Goal: Task Accomplishment & Management: Manage account settings

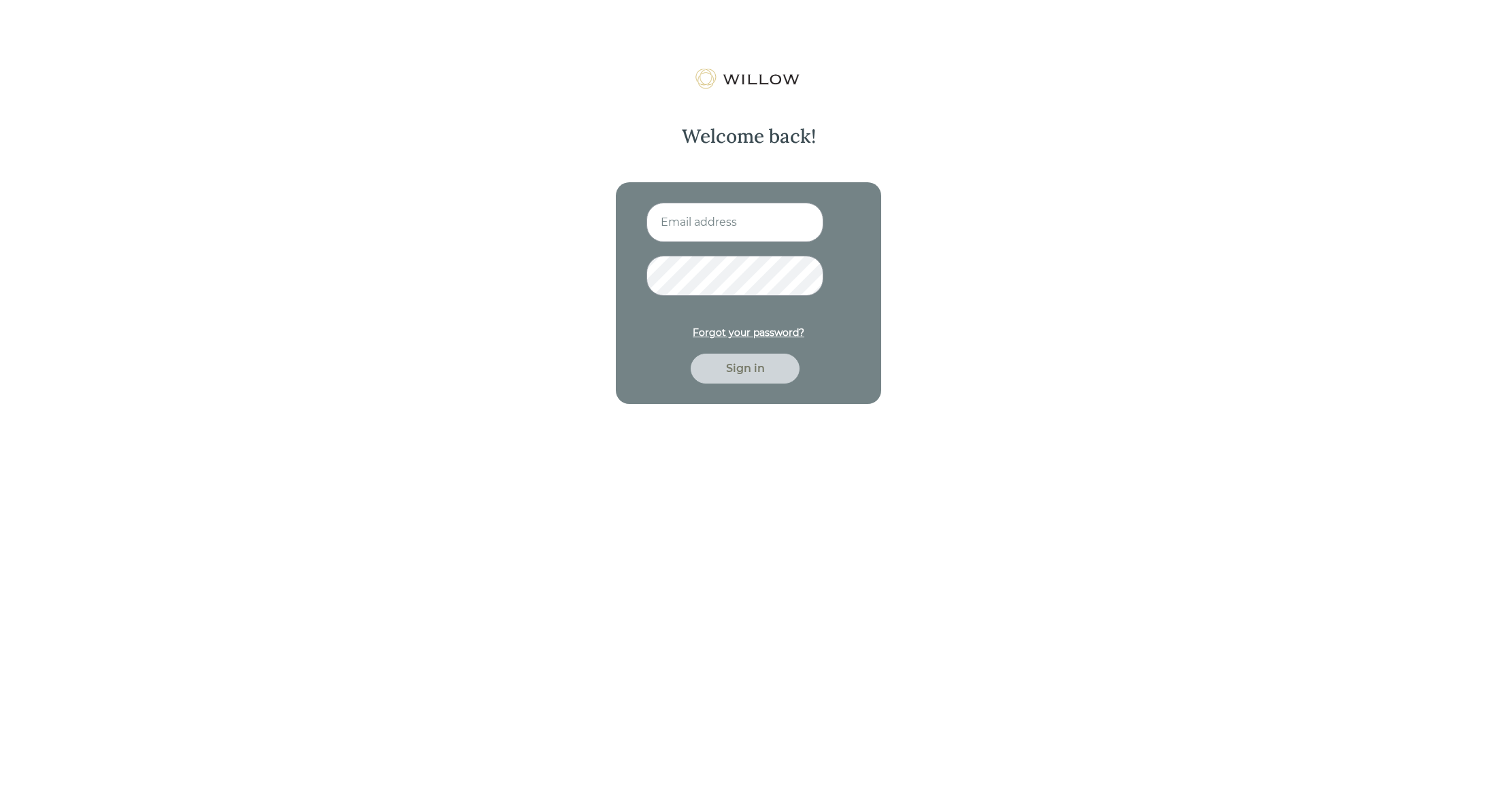
click at [778, 218] on input at bounding box center [735, 222] width 177 height 40
type input "[EMAIL_ADDRESS][PERSON_NAME][DOMAIN_NAME]"
click at [691, 354] on button "Sign in" at bounding box center [745, 369] width 109 height 30
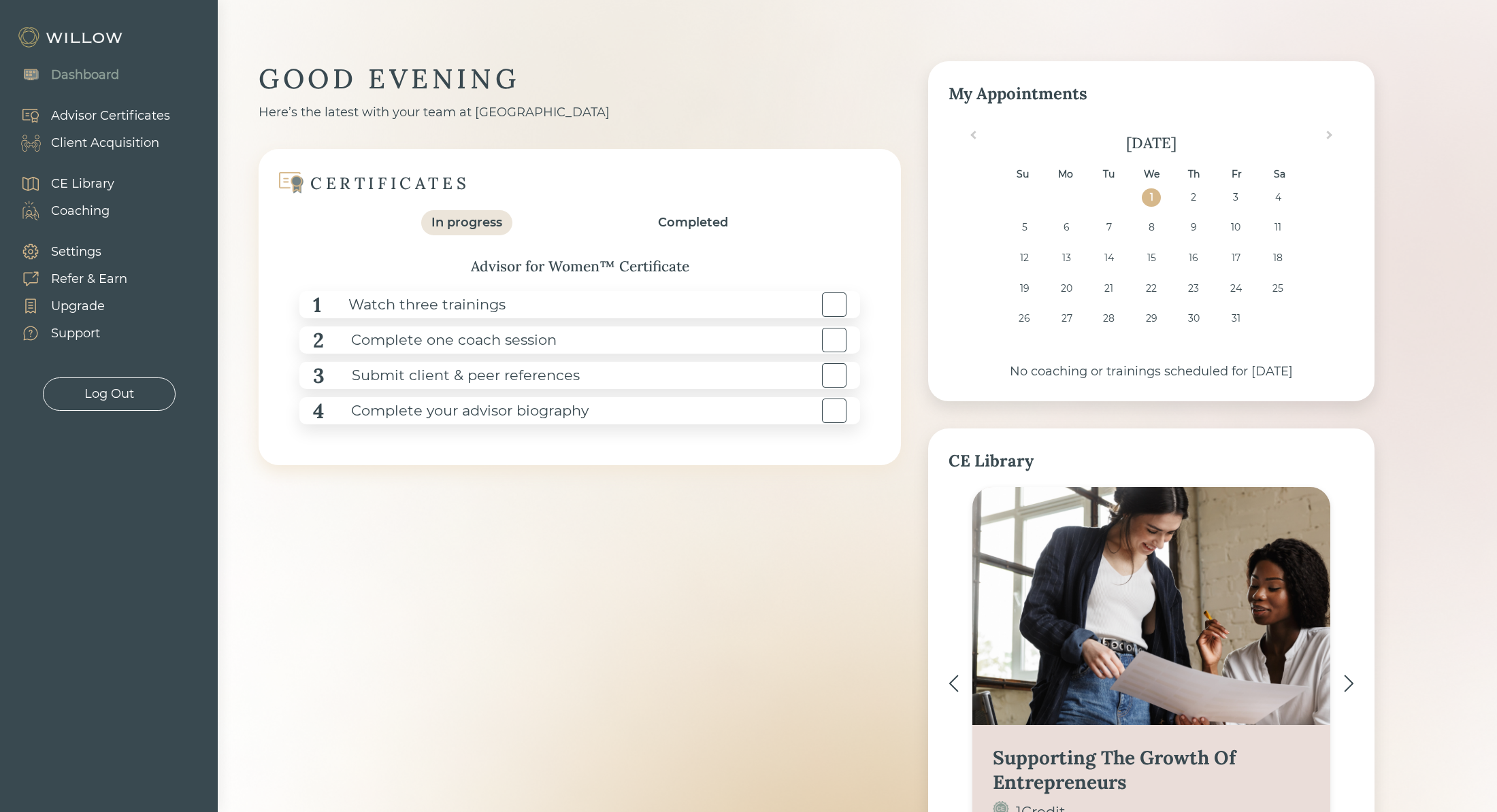
click at [69, 206] on div "Coaching" at bounding box center [80, 211] width 59 height 18
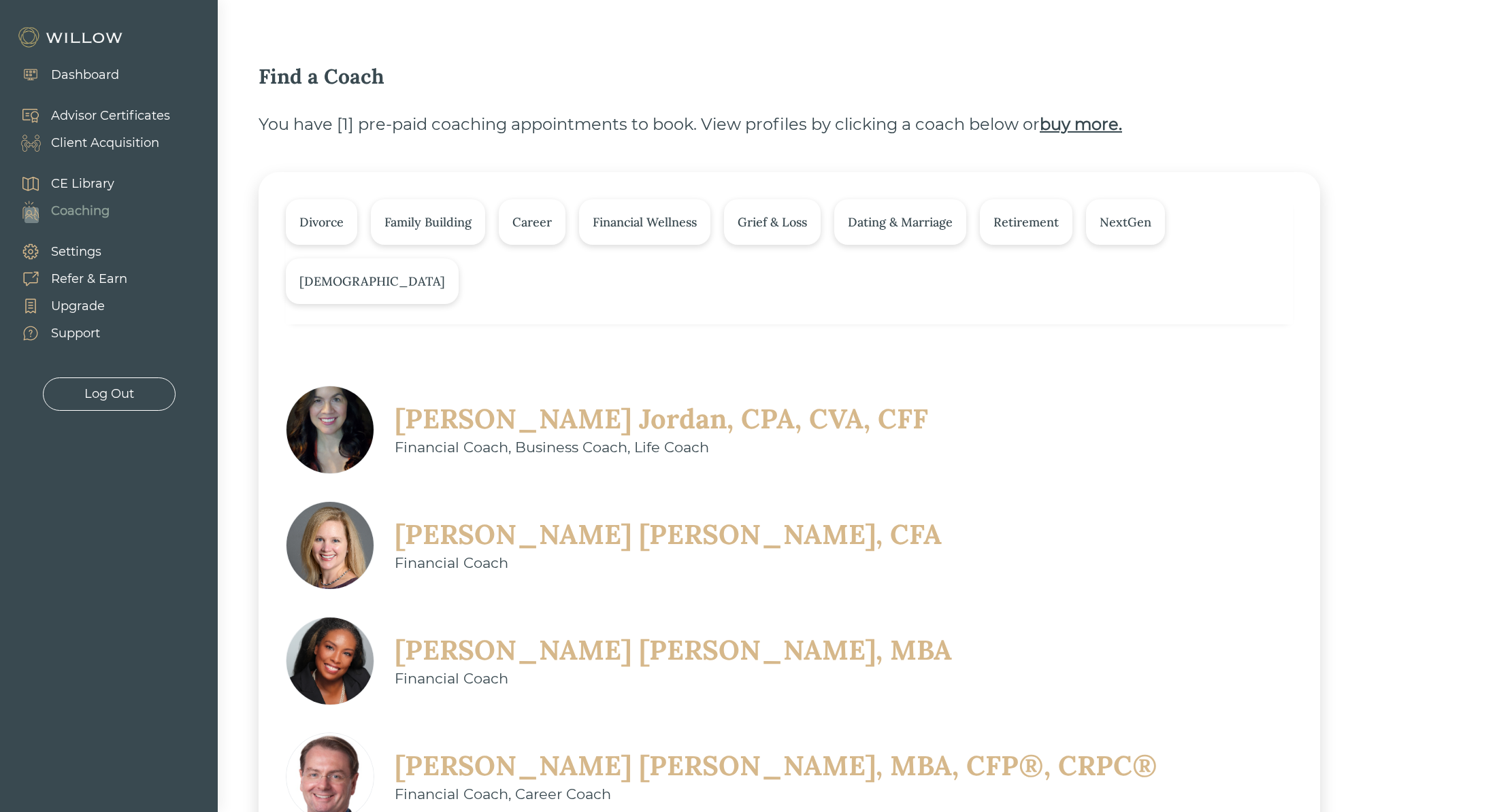
click at [74, 175] on div "CE Library" at bounding box center [83, 184] width 63 height 18
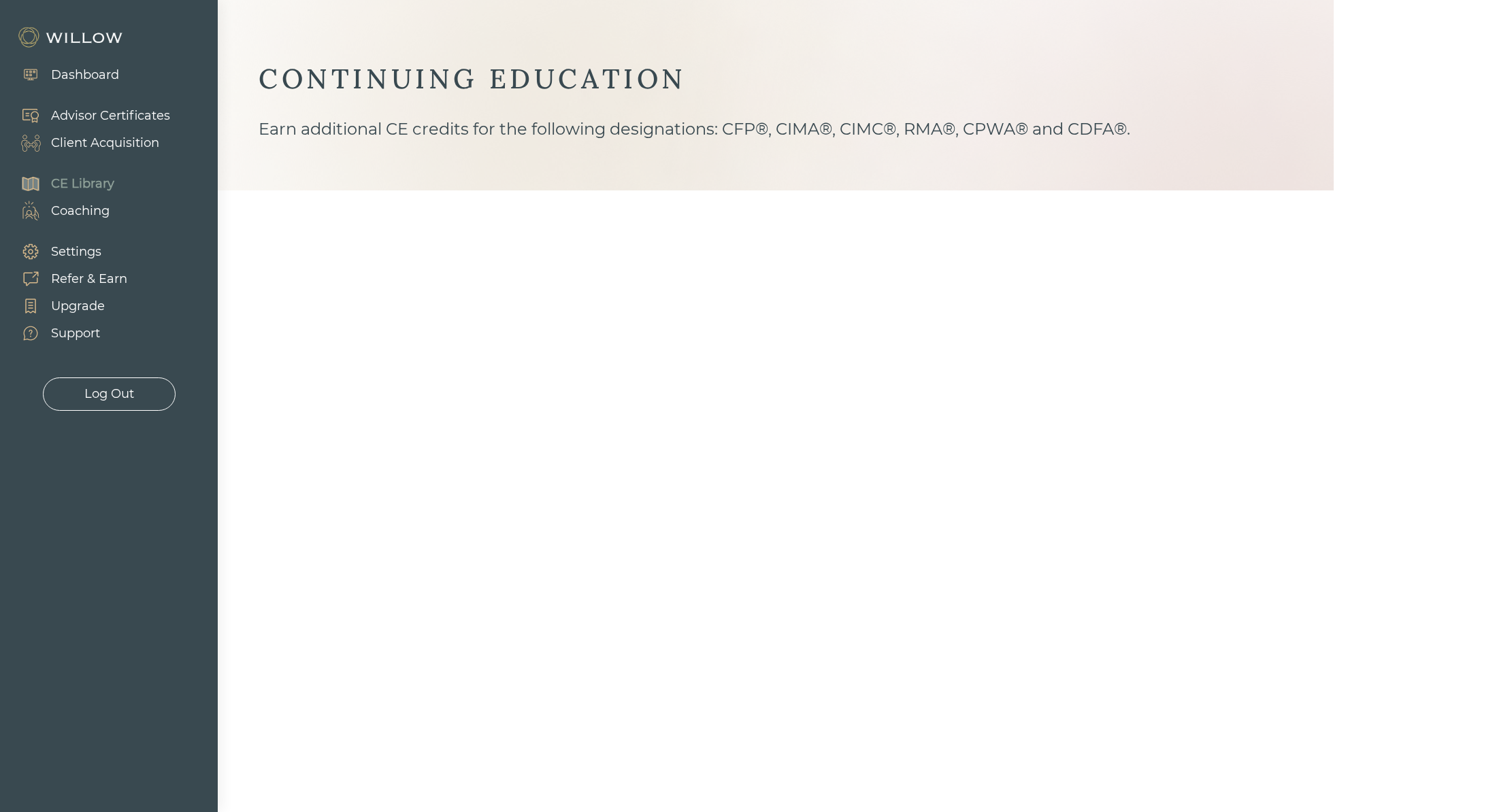
click at [83, 142] on div "Client Acquisition" at bounding box center [105, 143] width 108 height 18
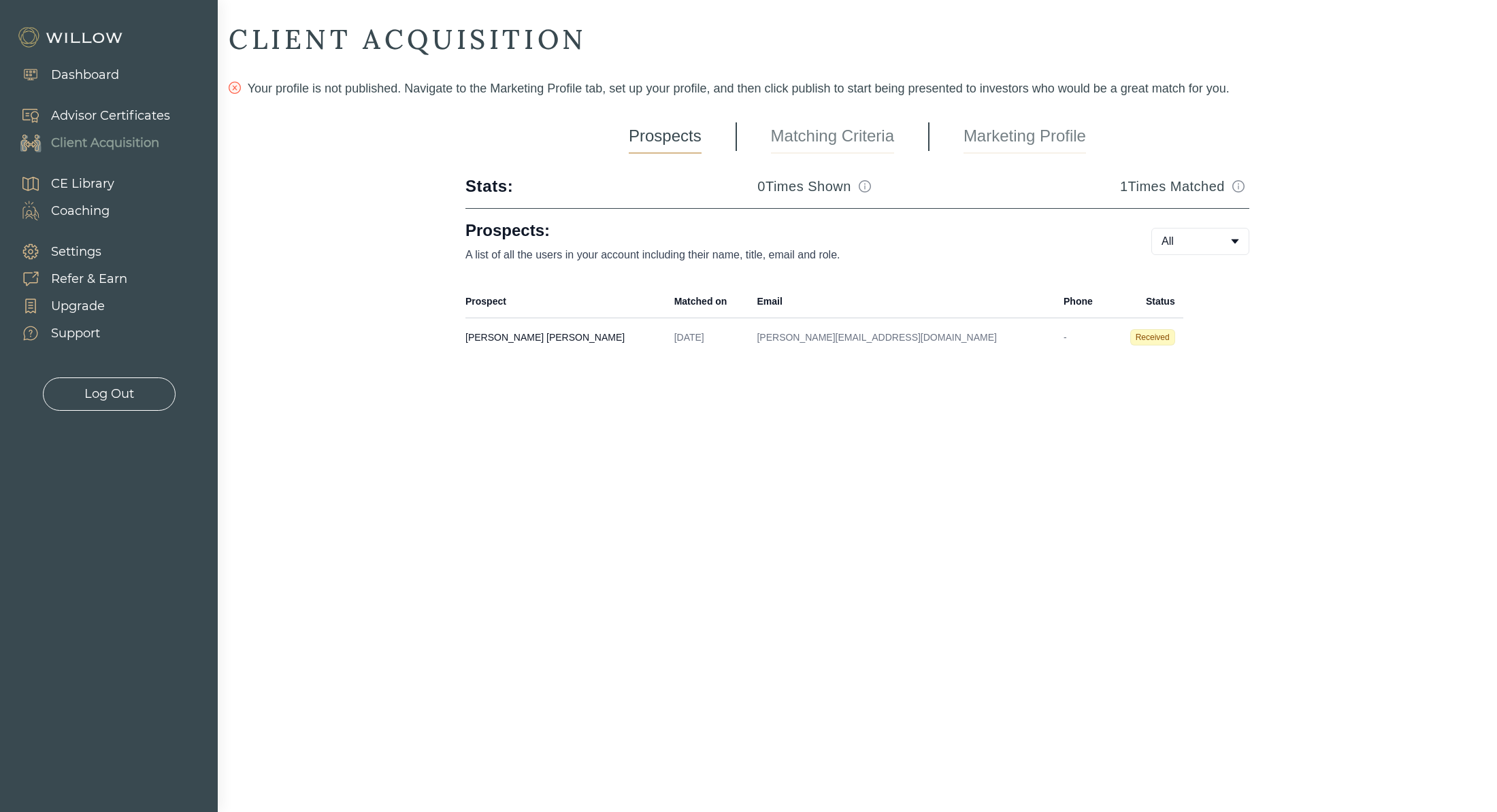
click at [991, 131] on link "Marketing Profile" at bounding box center [1024, 137] width 122 height 34
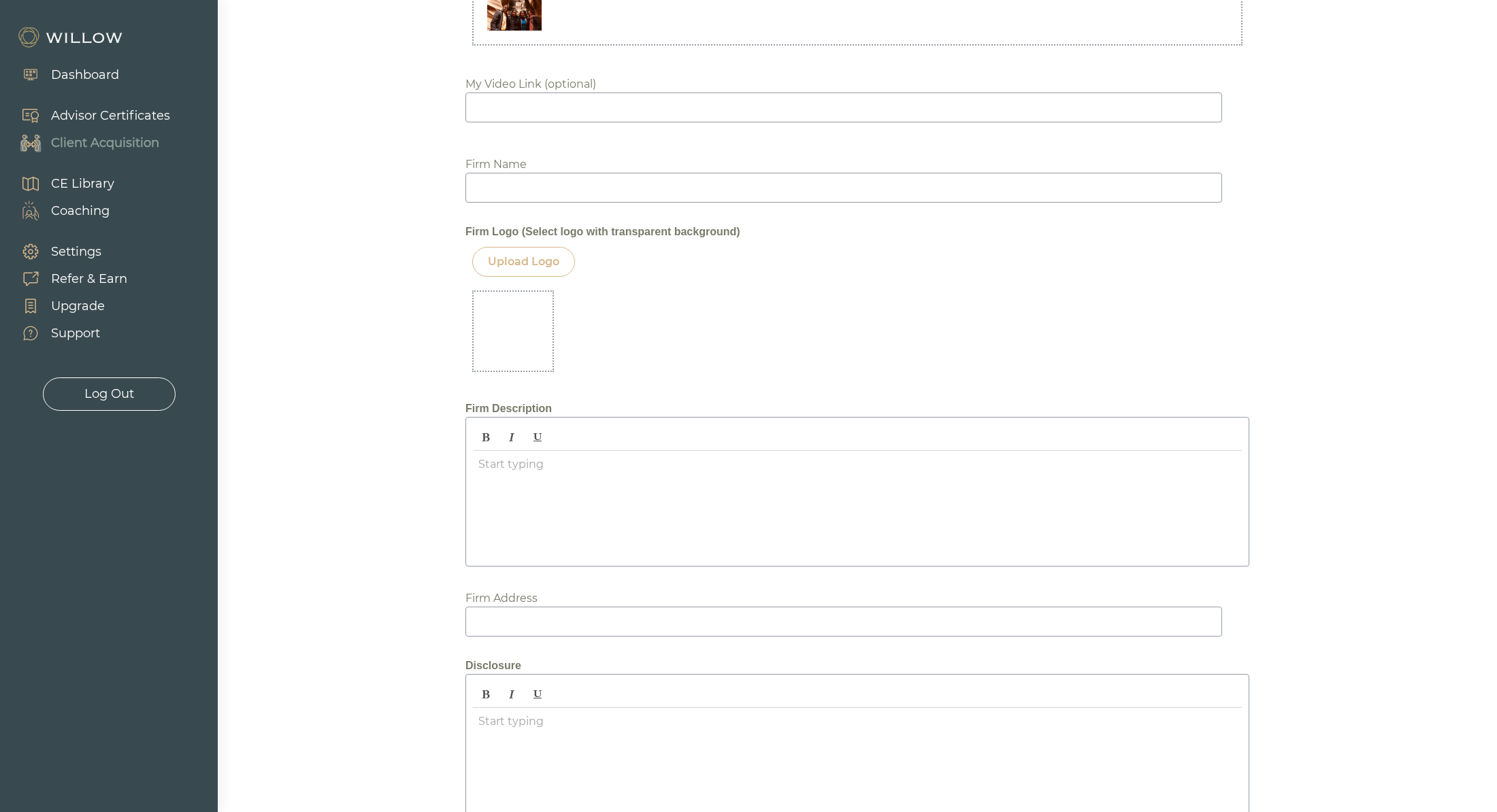
scroll to position [1377, 0]
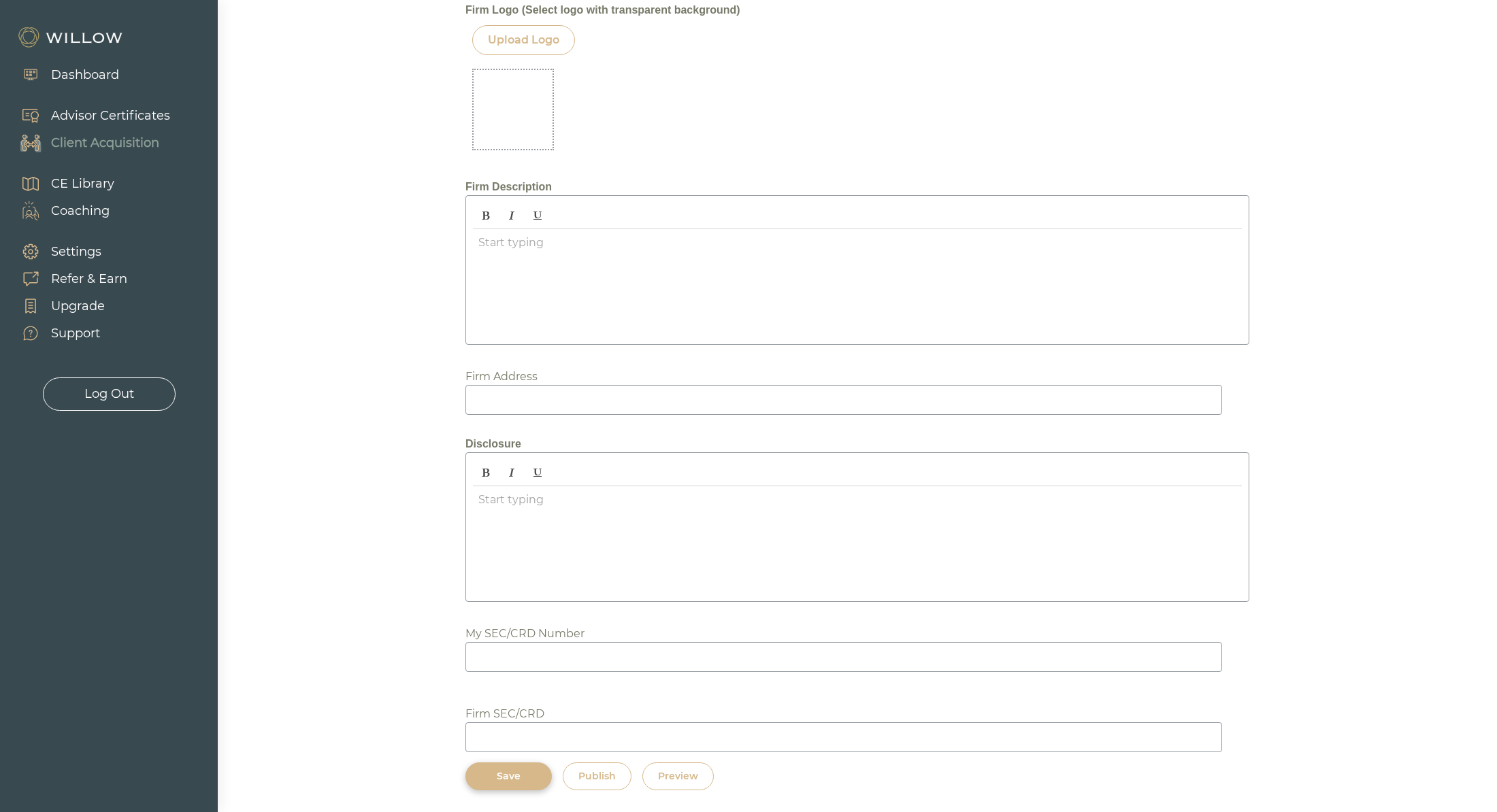
click at [741, 529] on div at bounding box center [857, 541] width 769 height 108
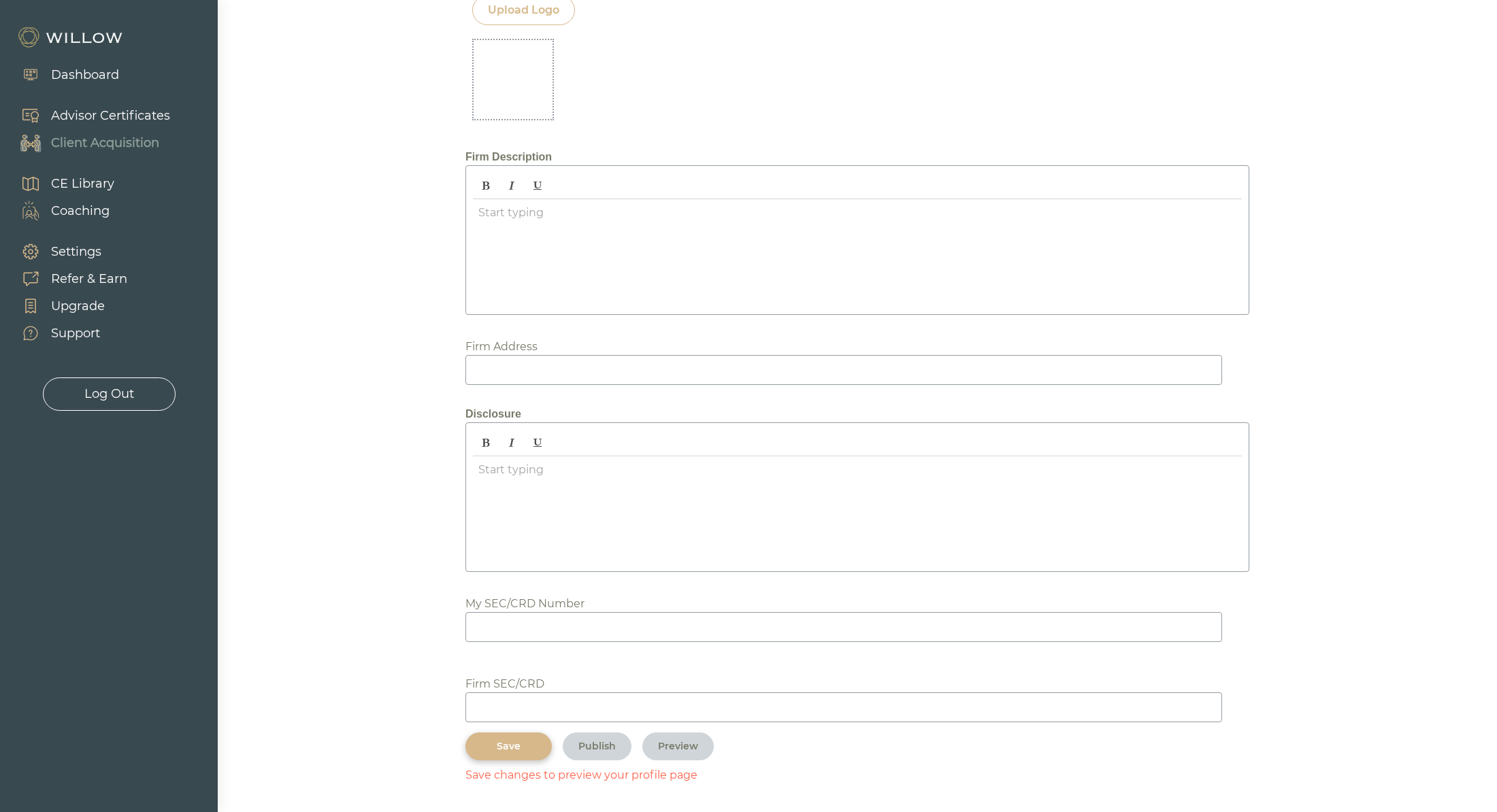
click at [483, 756] on button "Save" at bounding box center [509, 746] width 86 height 28
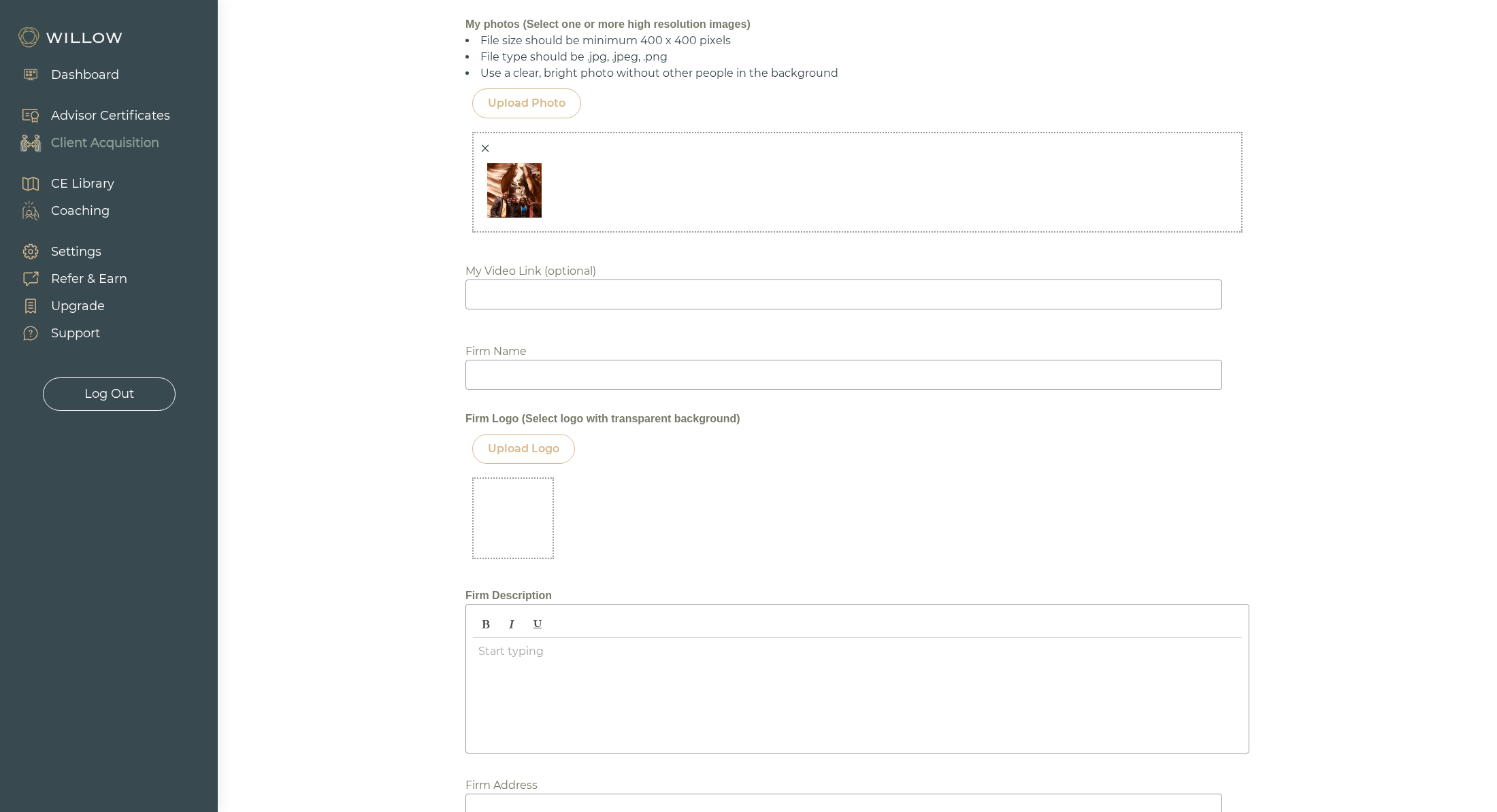
scroll to position [0, 0]
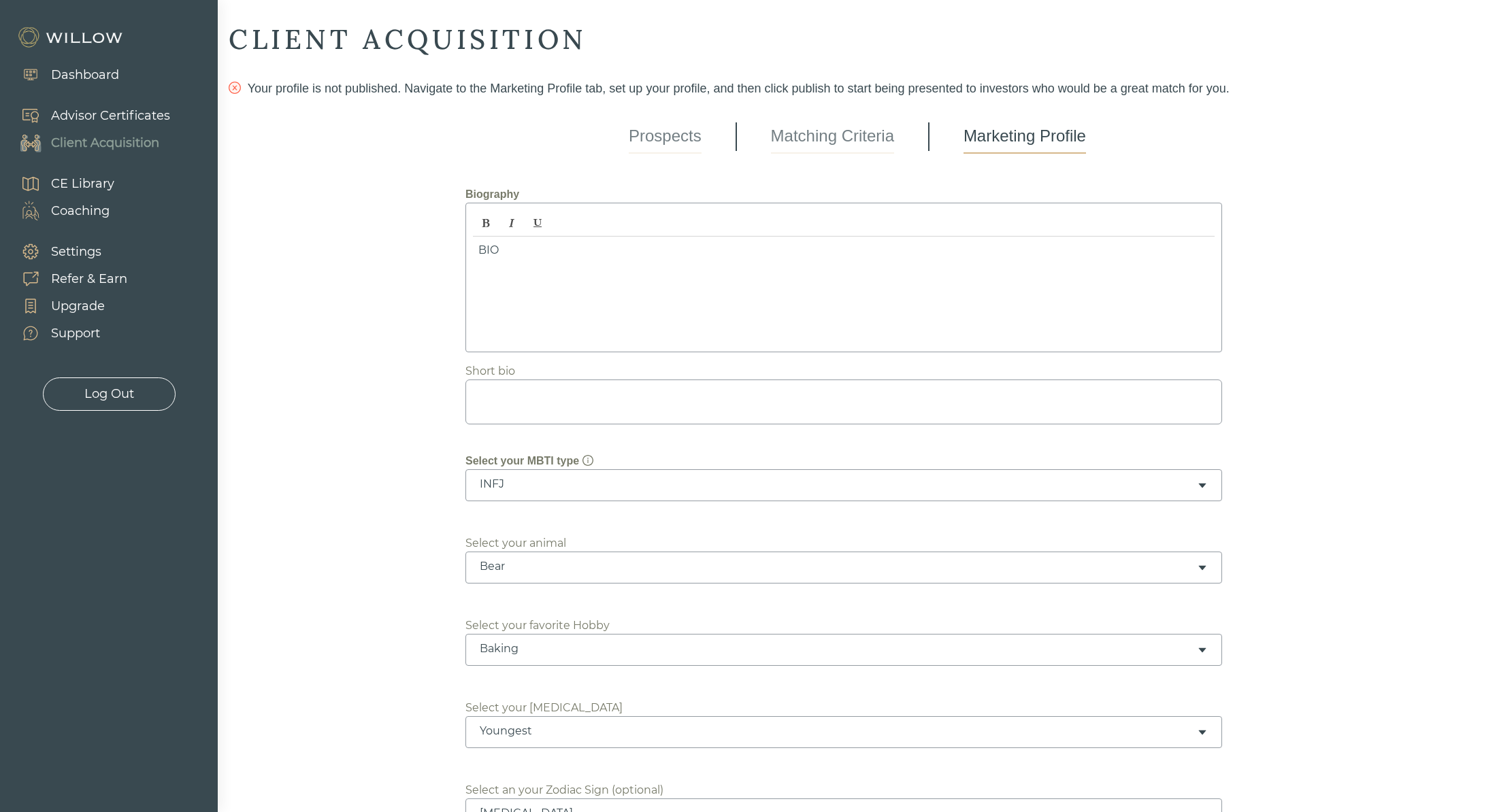
click at [556, 289] on div "BIO" at bounding box center [844, 291] width 742 height 108
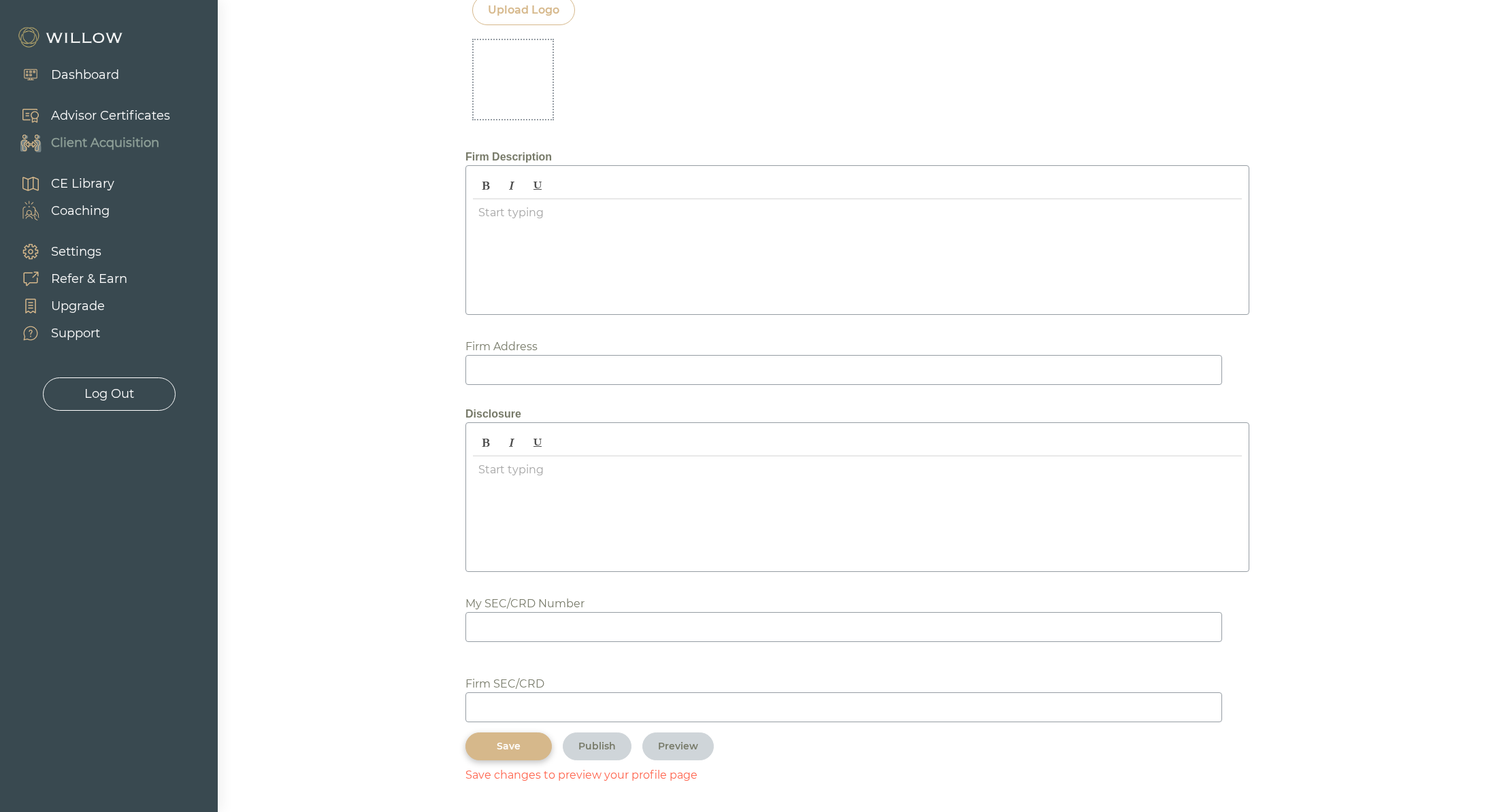
click at [514, 751] on div "Save" at bounding box center [508, 747] width 55 height 15
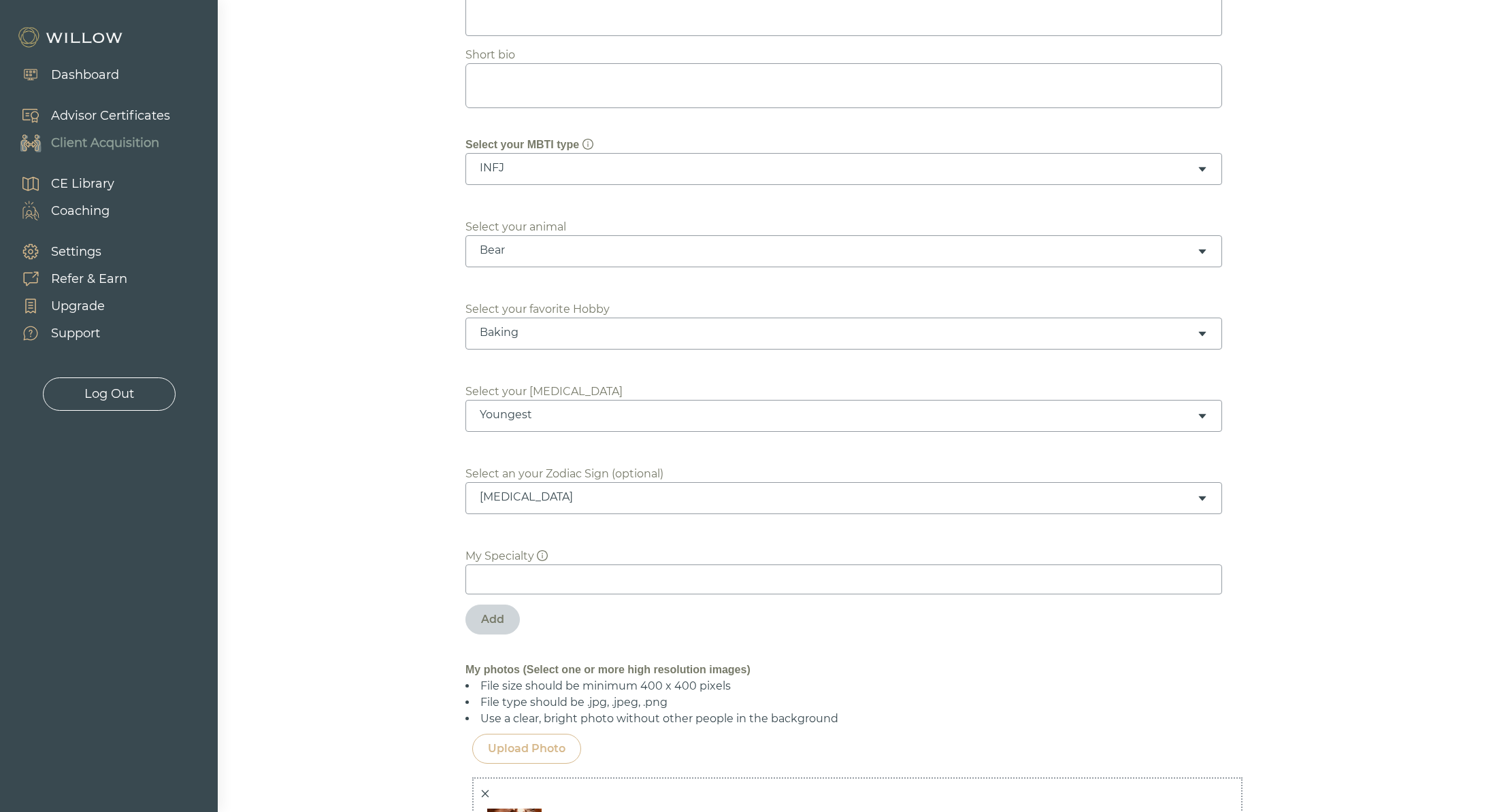
scroll to position [0, 0]
